Goal: Check status: Check status

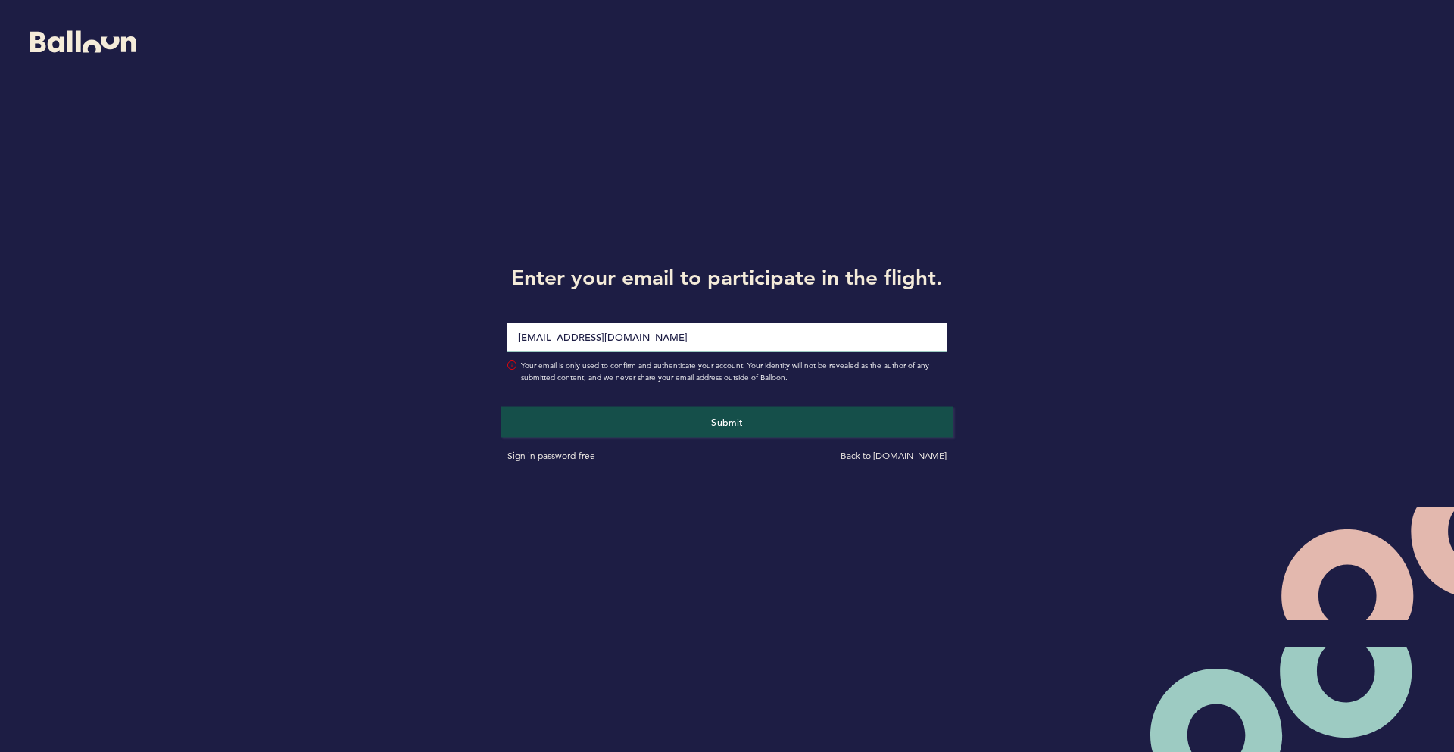
type input "[EMAIL_ADDRESS][DOMAIN_NAME]"
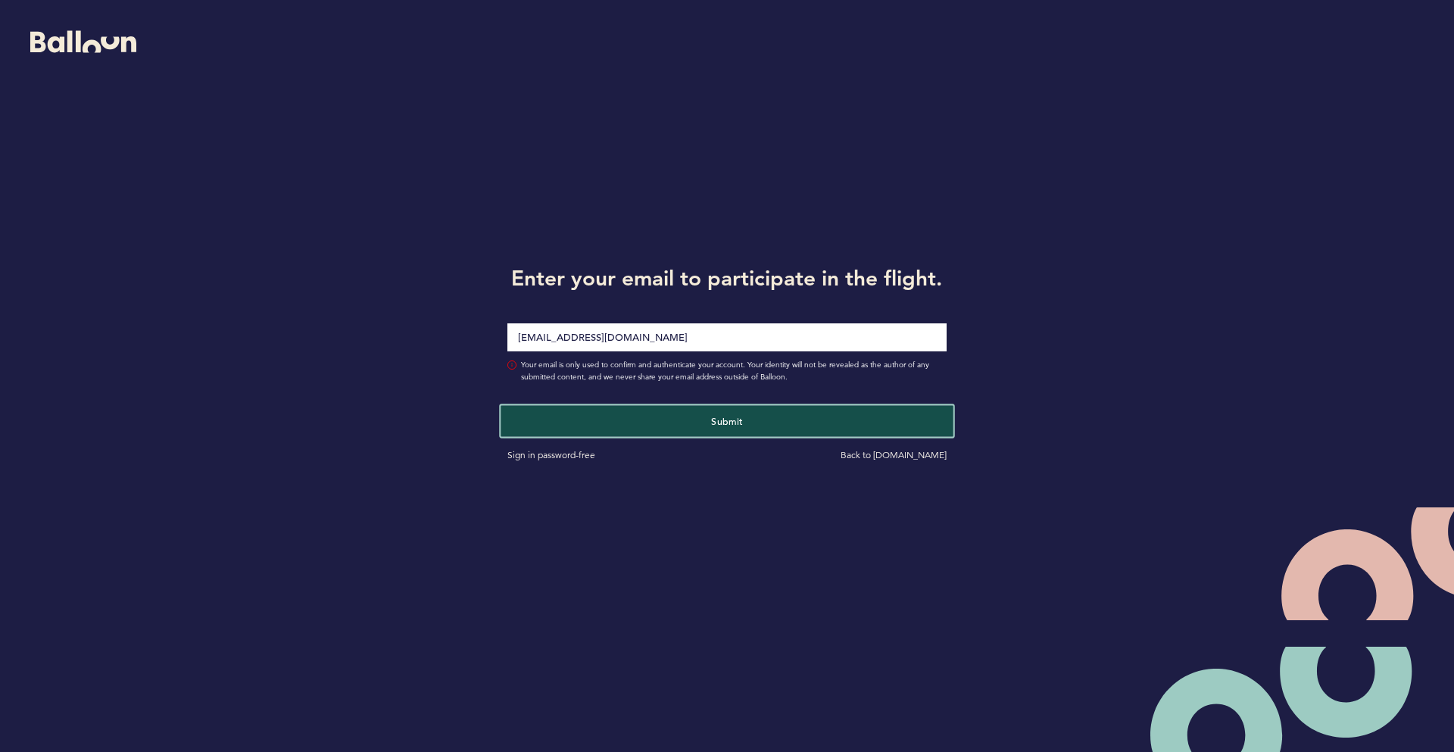
click at [726, 420] on span "Submit" at bounding box center [727, 421] width 32 height 12
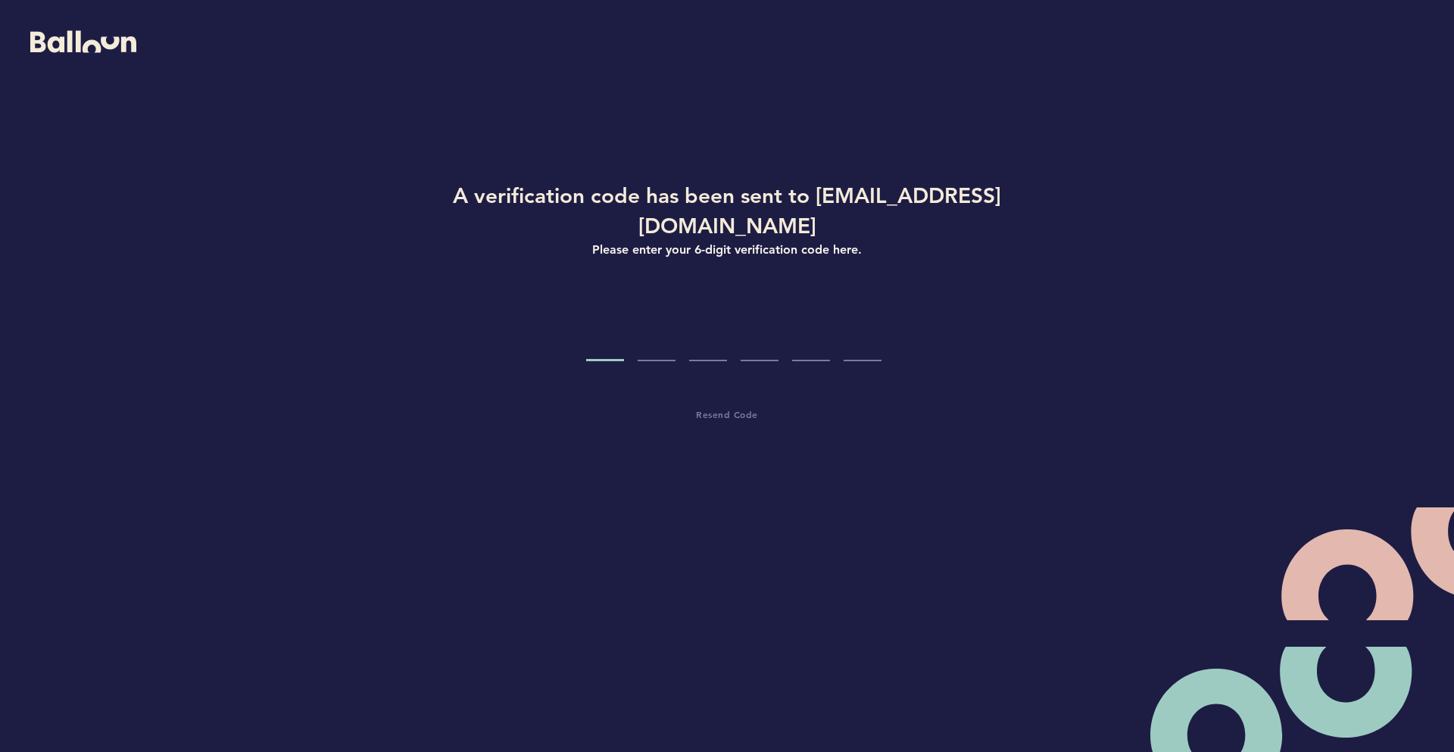
click at [612, 313] on input "Code digit 1" at bounding box center [605, 332] width 38 height 57
paste input "9"
type input "9"
type input "3"
type input "9"
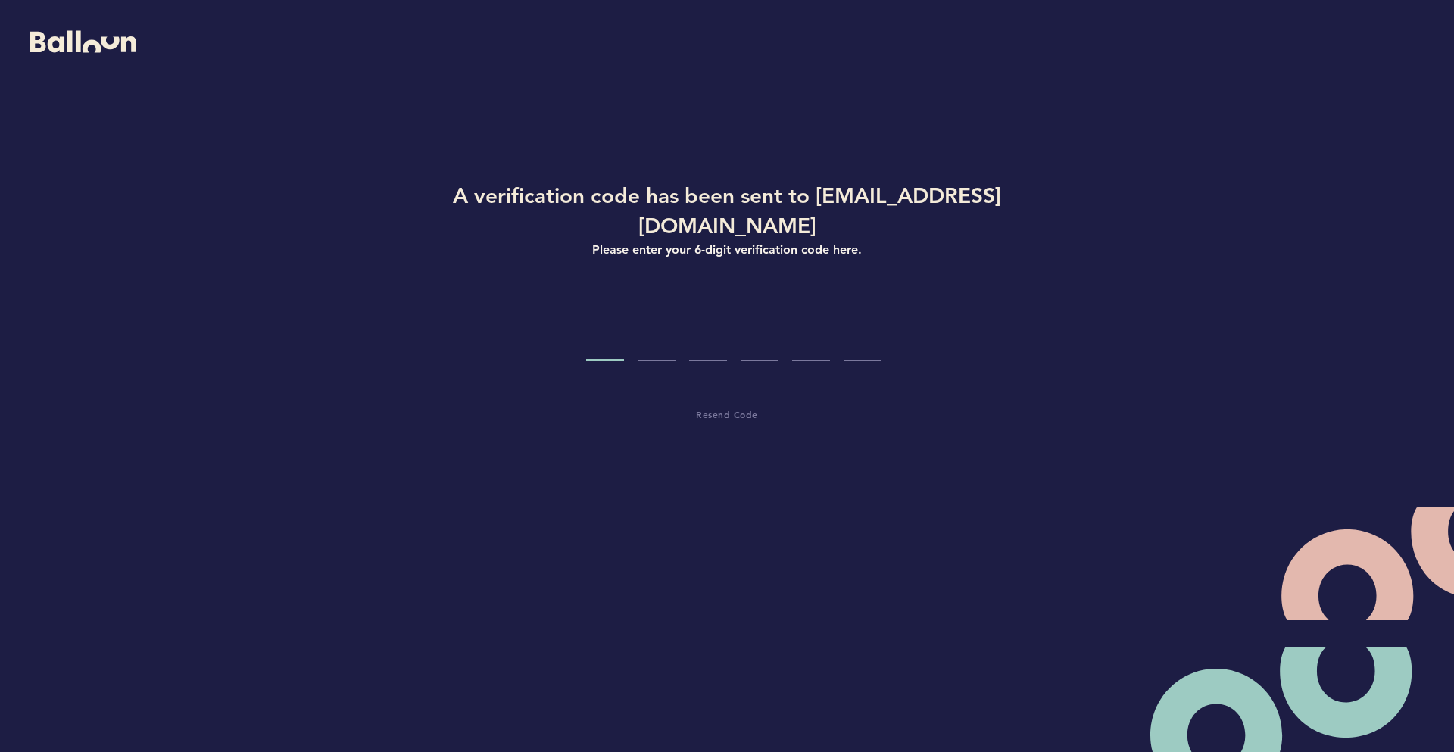
type input "9"
type input "1"
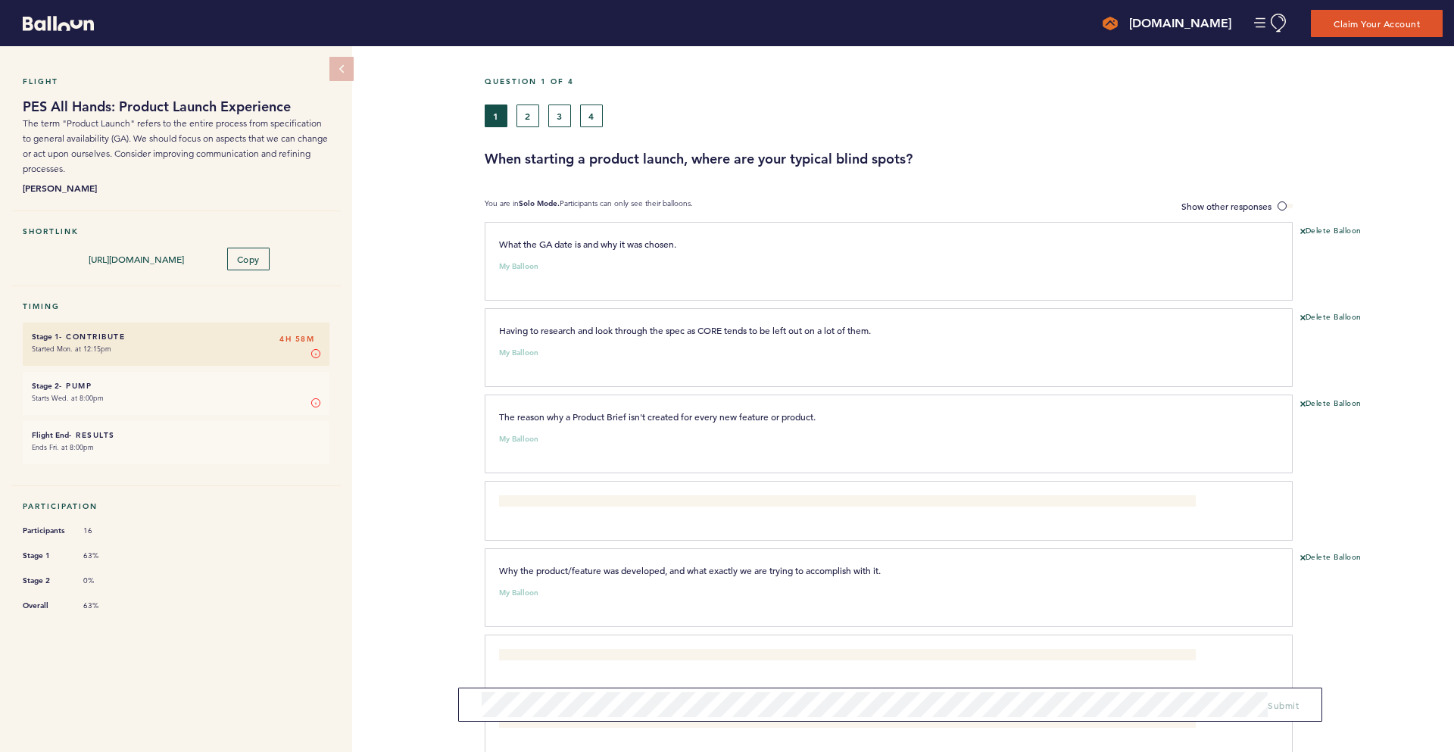
click at [192, 385] on h6 "Stage 2 - Pump 4H 58M" at bounding box center [176, 386] width 289 height 10
click at [198, 391] on small "Starts Wed. at 8:00pm" at bounding box center [176, 398] width 289 height 15
click at [64, 381] on h6 "Stage 2 - Pump 4H 58M" at bounding box center [176, 386] width 289 height 10
click at [76, 394] on time "Starts Wed. at 8:00pm" at bounding box center [68, 398] width 72 height 10
click at [527, 120] on button "2" at bounding box center [527, 116] width 23 height 23
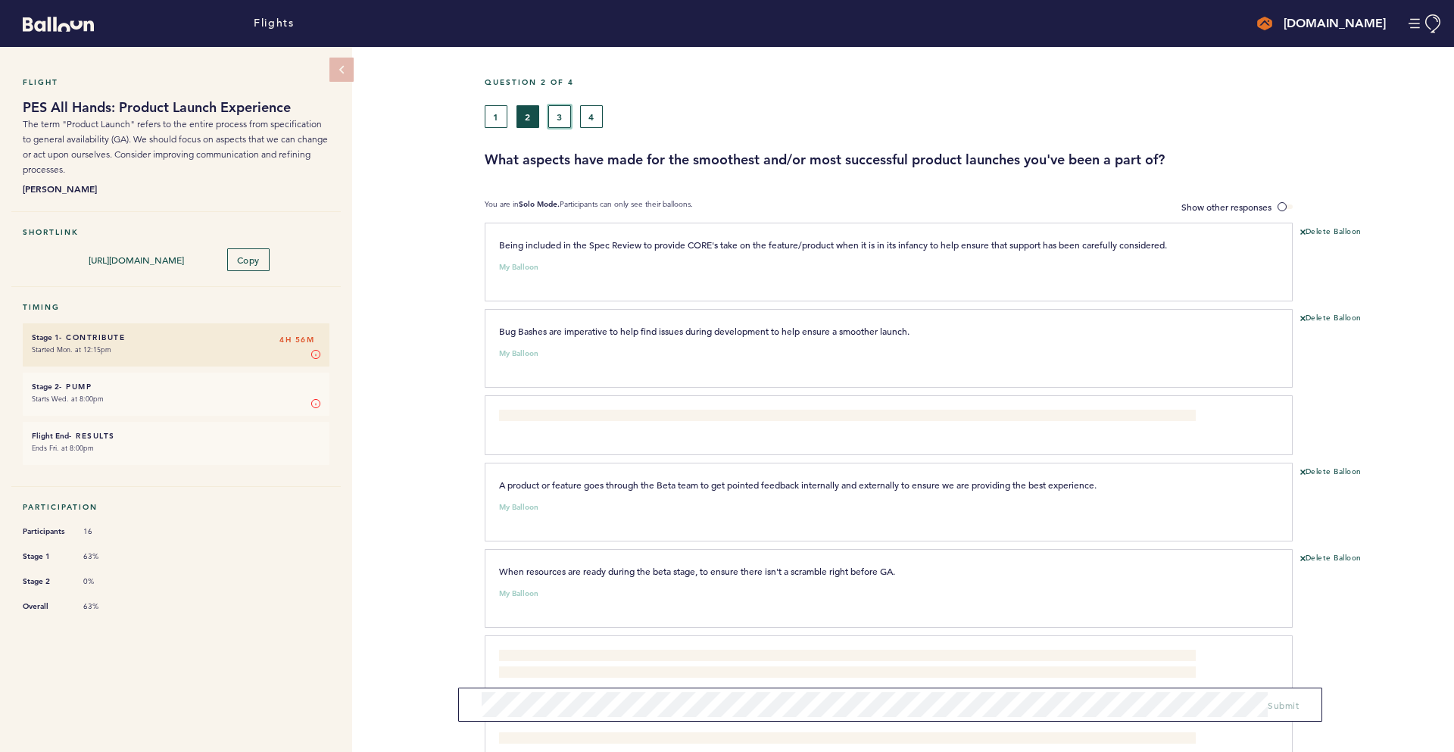
click at [551, 114] on button "3" at bounding box center [559, 116] width 23 height 23
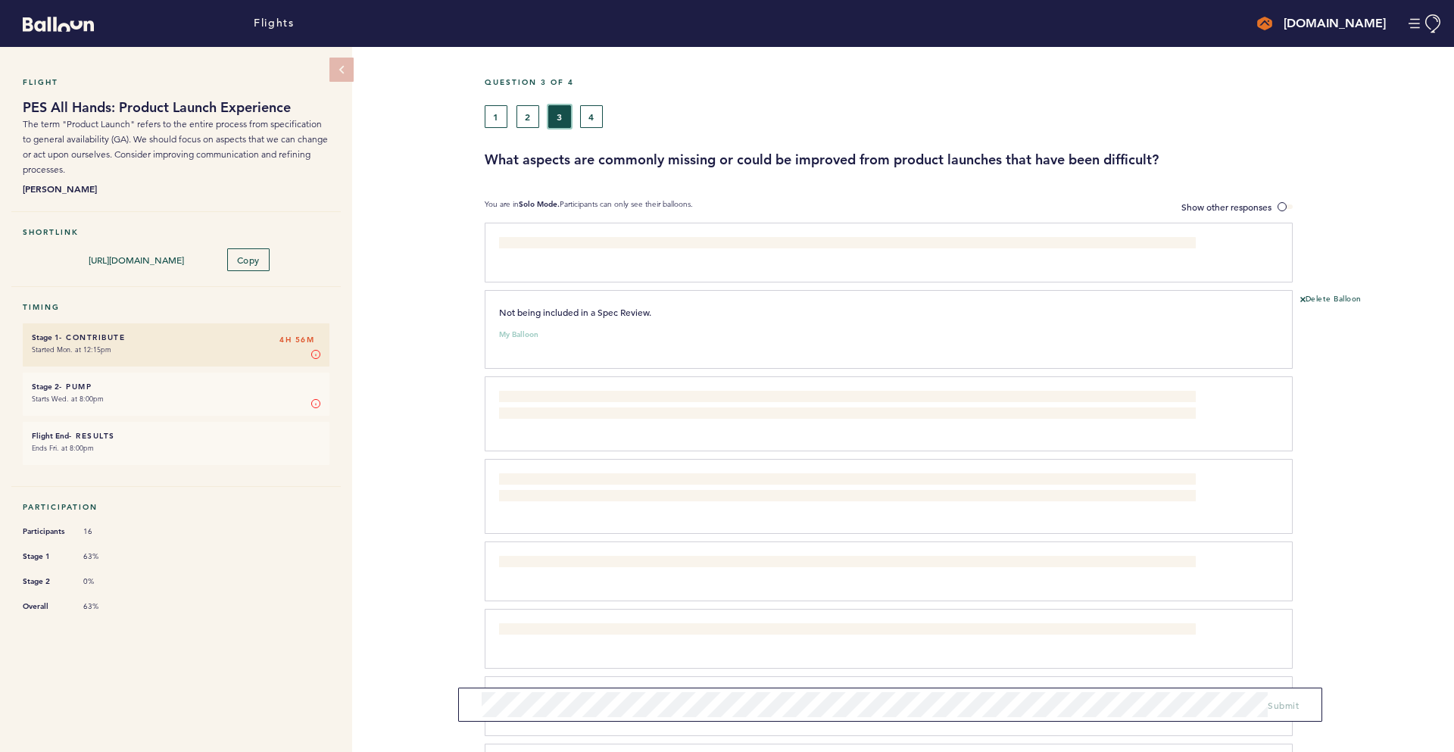
scroll to position [516, 0]
